Goal: Connect with others: Connect with others

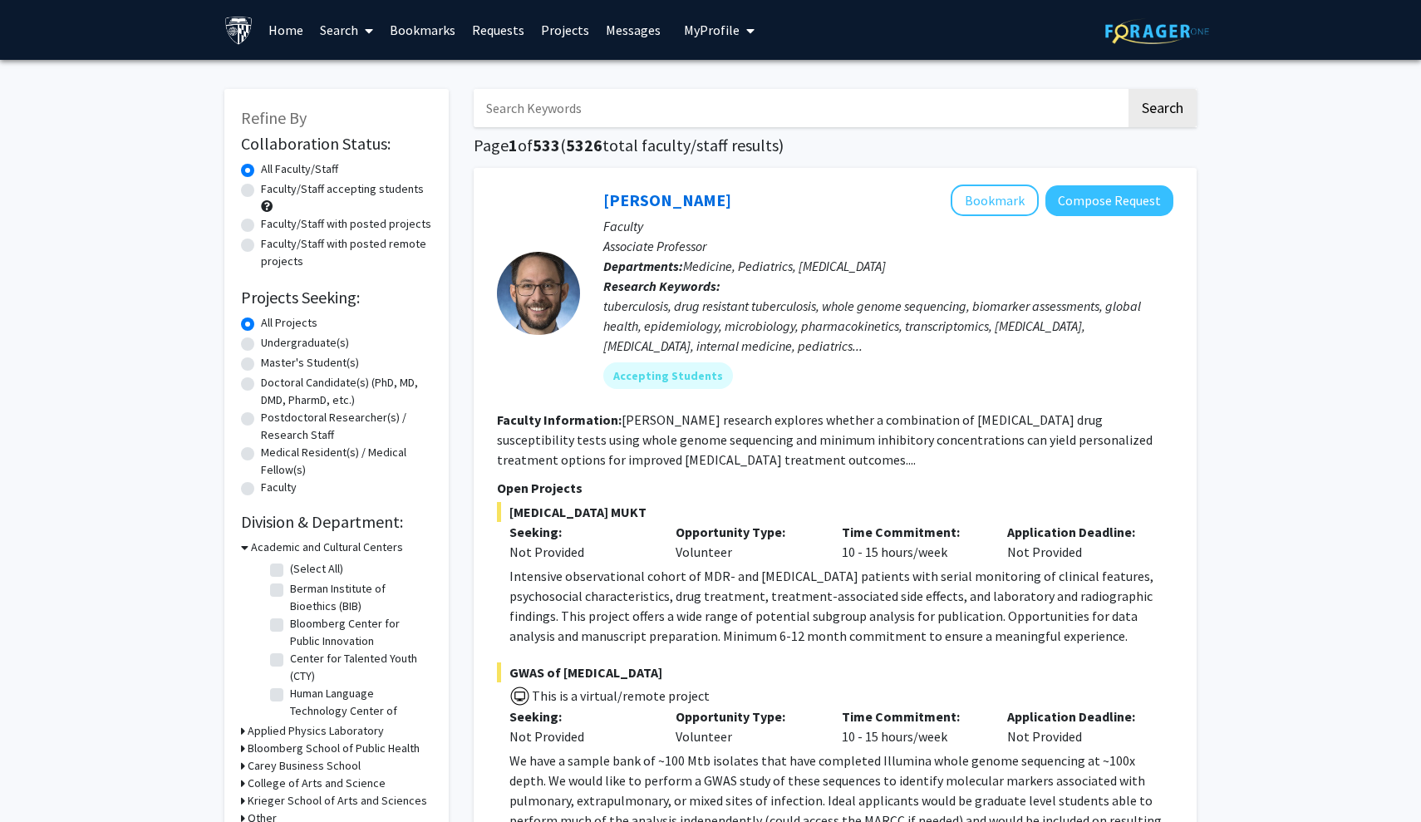
click at [548, 117] on input "Search Keywords" at bounding box center [800, 108] width 652 height 38
type input "wet lab medical campus"
click at [1162, 111] on button "Search" at bounding box center [1163, 108] width 68 height 38
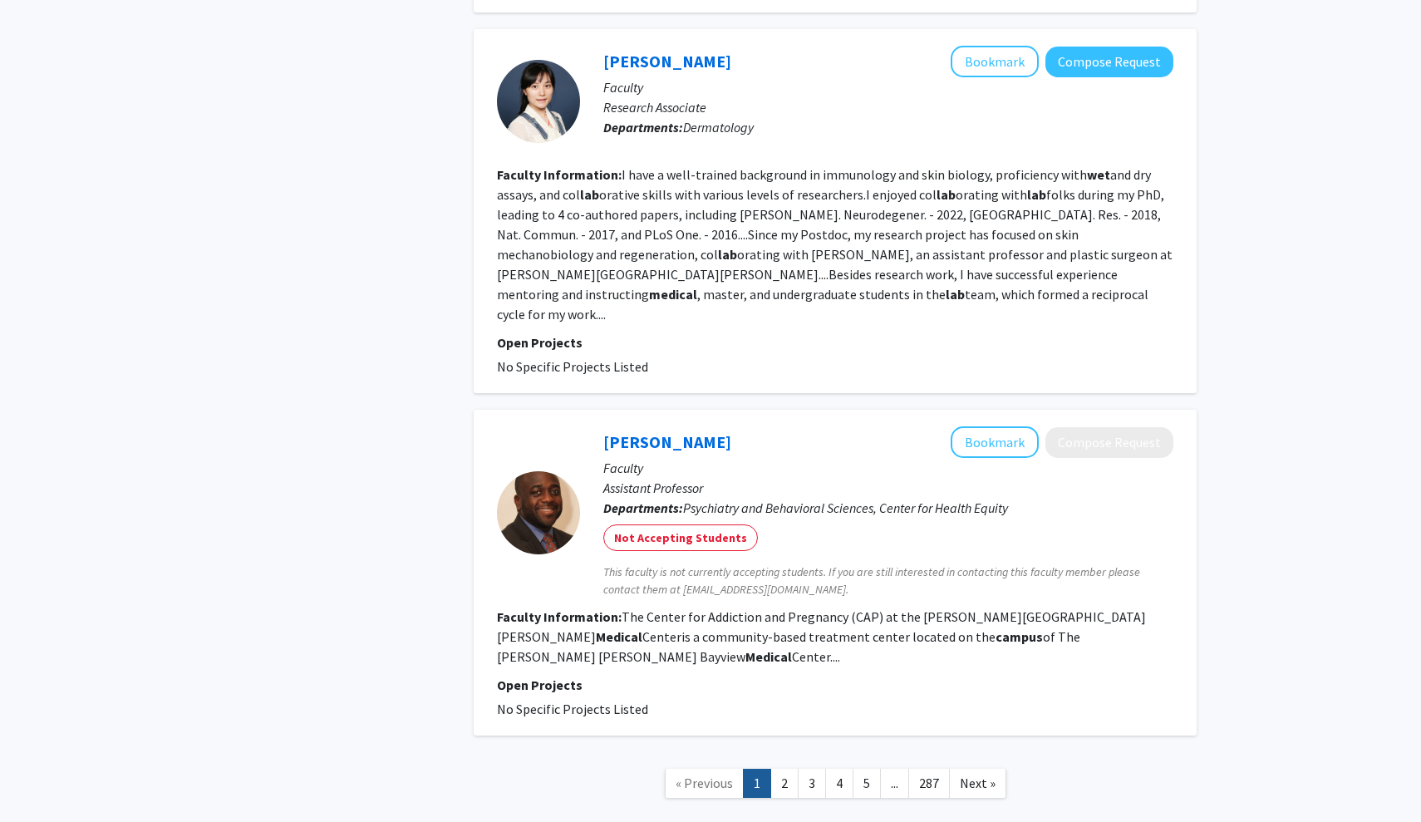
scroll to position [3645, 0]
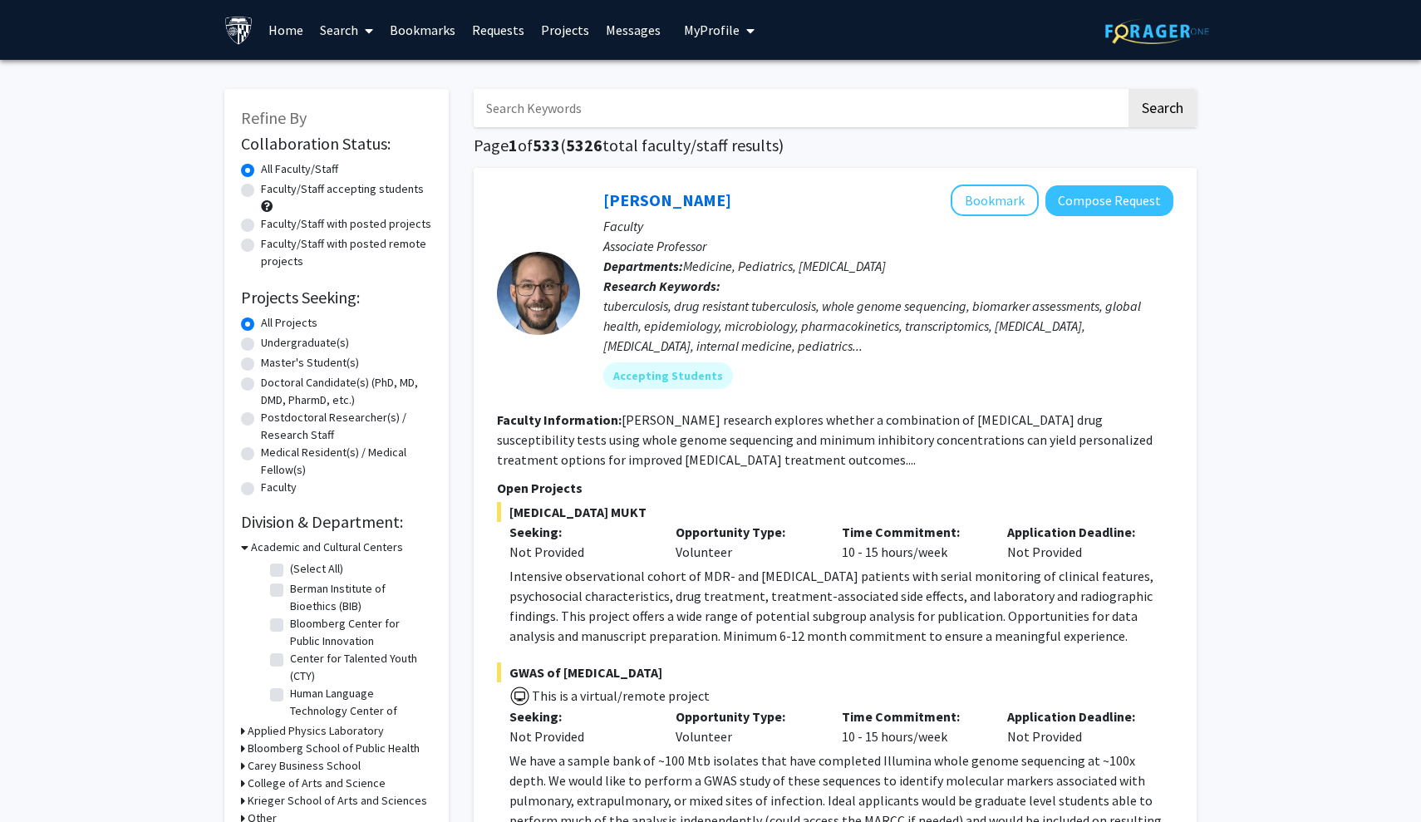
click at [591, 117] on input "Search Keywords" at bounding box center [800, 108] width 652 height 38
type input "medicine"
click at [1162, 111] on button "Search" at bounding box center [1163, 108] width 68 height 38
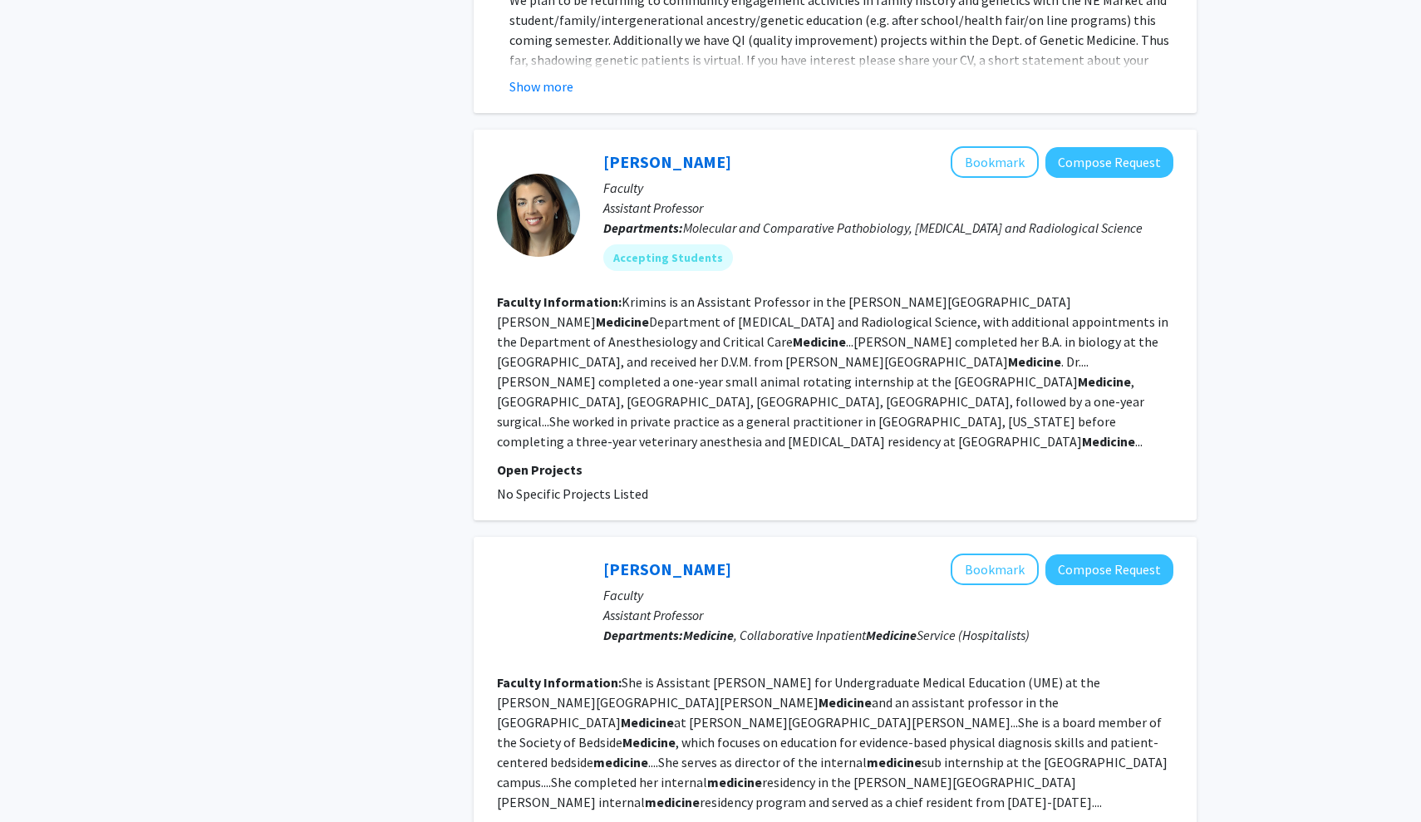
scroll to position [2875, 0]
click at [990, 293] on fg-read-more "Krimins is an Assistant Professor in the [PERSON_NAME] [PERSON_NAME] Medicine D…" at bounding box center [832, 371] width 671 height 156
click at [1081, 146] on button "Compose Request" at bounding box center [1109, 161] width 128 height 31
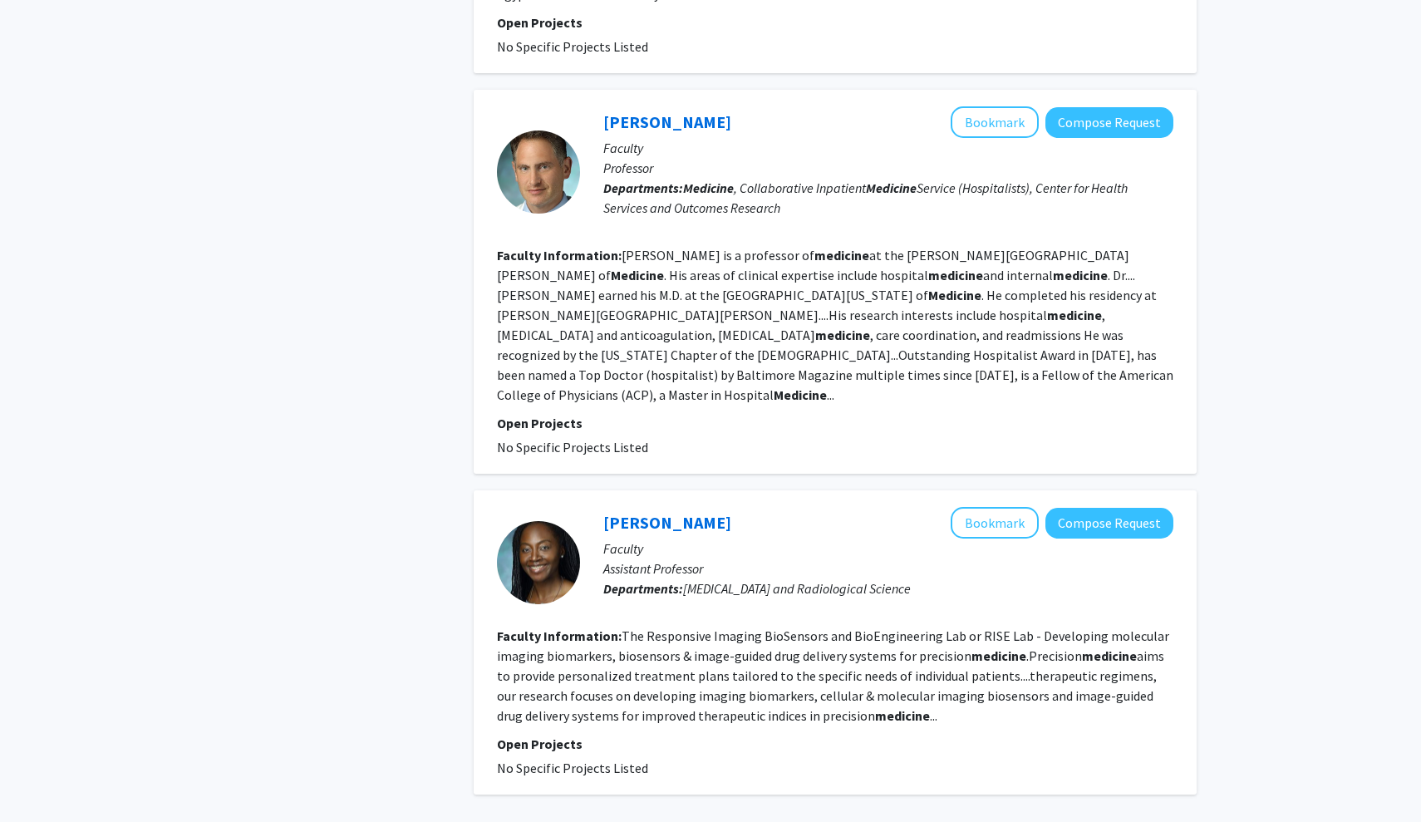
scroll to position [4100, 0]
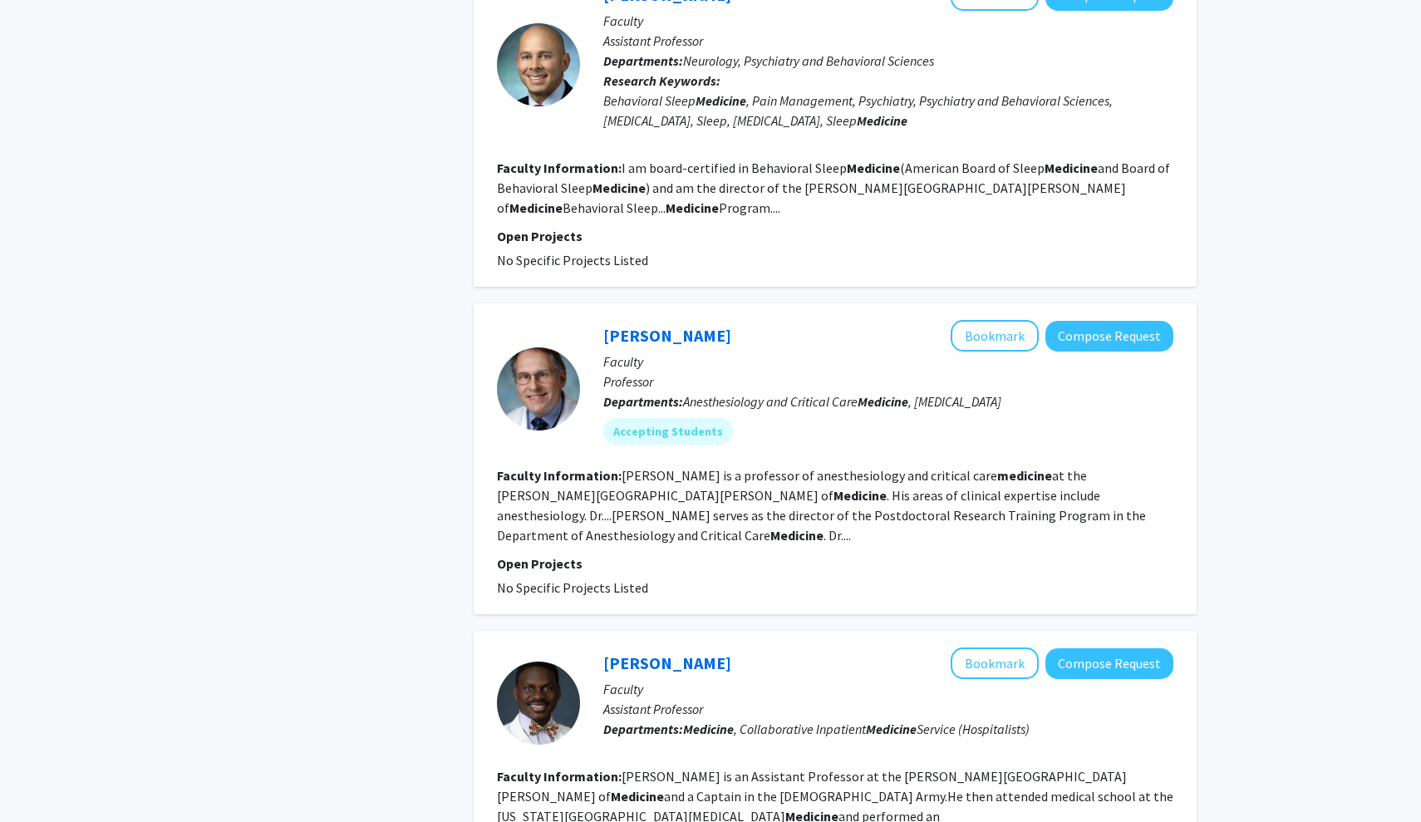
scroll to position [1188, 0]
click at [1084, 321] on button "Compose Request" at bounding box center [1109, 335] width 128 height 31
